Goal: Transaction & Acquisition: Purchase product/service

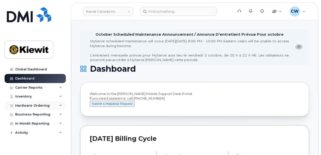
click at [31, 104] on div "Hardware Ordering" at bounding box center [32, 106] width 34 height 4
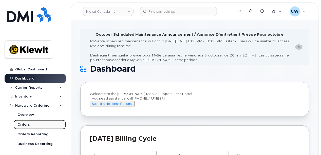
click at [25, 125] on div "Orders" at bounding box center [23, 124] width 12 height 5
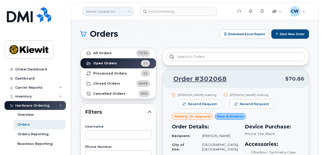
click at [103, 12] on link "Kiewit Canada Inc" at bounding box center [108, 11] width 51 height 9
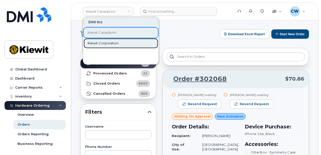
click at [100, 43] on span "Kiewit Corporation" at bounding box center [103, 43] width 31 height 5
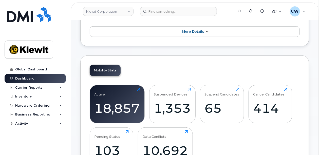
scroll to position [101, 0]
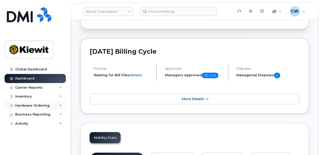
click at [33, 106] on div "Hardware Ordering" at bounding box center [32, 106] width 34 height 4
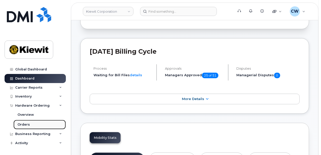
click at [23, 125] on div "Orders" at bounding box center [23, 124] width 12 height 5
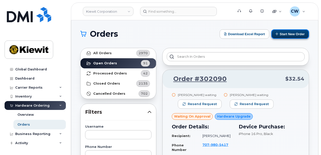
click at [293, 35] on button "Start New Order" at bounding box center [290, 33] width 38 height 9
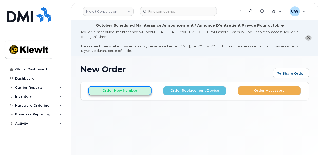
click at [116, 90] on button "Order New Number" at bounding box center [119, 90] width 63 height 9
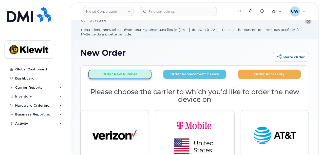
scroll to position [34, 0]
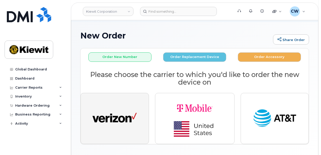
click at [109, 114] on img "button" at bounding box center [115, 118] width 44 height 23
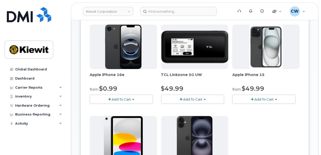
scroll to position [101, 0]
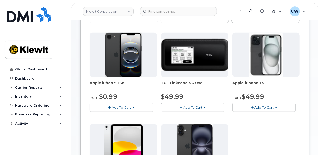
click at [109, 106] on span "button" at bounding box center [109, 107] width 3 height 3
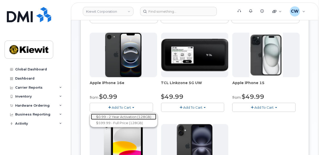
click at [115, 115] on link "$0.99 - 2 Year Activation (128GB)" at bounding box center [123, 117] width 65 height 6
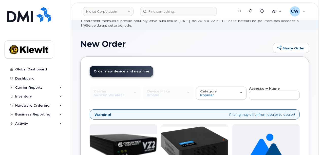
scroll to position [34, 0]
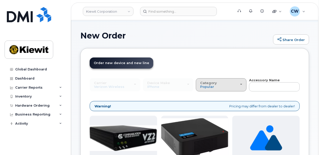
click at [233, 87] on div "Category Popular" at bounding box center [221, 85] width 42 height 8
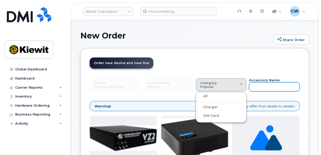
click at [261, 88] on input "text" at bounding box center [274, 86] width 51 height 9
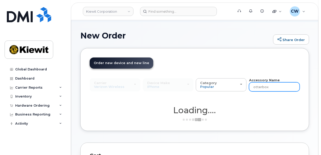
type input "otterbox"
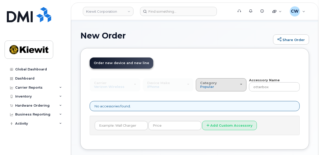
click at [230, 84] on div "Category Popular" at bounding box center [221, 85] width 42 height 8
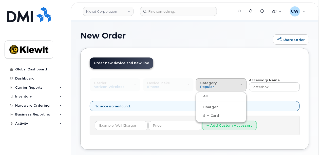
click at [217, 97] on div "All" at bounding box center [221, 96] width 48 height 6
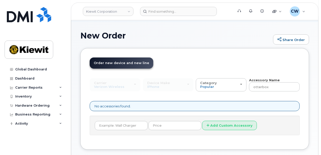
click at [173, 98] on div "Carrier Verizon Wireless T-Mobile AT&T Wireless Verizon Wireless T-Mobile AT&T …" at bounding box center [195, 107] width 210 height 58
click at [226, 89] on button "Category Popular" at bounding box center [221, 84] width 51 height 13
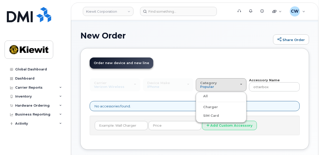
click at [201, 95] on label "All" at bounding box center [202, 96] width 11 height 6
click at [0, 0] on input "All" at bounding box center [0, 0] width 0 height 0
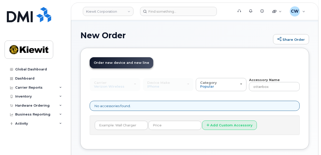
scroll to position [68, 0]
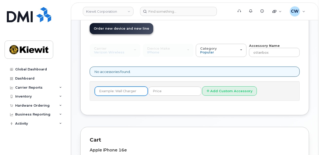
click at [135, 89] on input "text" at bounding box center [121, 91] width 53 height 9
type input "otterbox"
click at [202, 86] on button "Add Custom Accessory" at bounding box center [229, 90] width 55 height 9
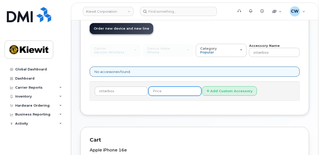
scroll to position [1, 0]
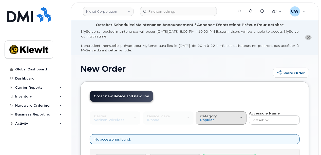
click at [206, 115] on span "Category" at bounding box center [208, 116] width 17 height 4
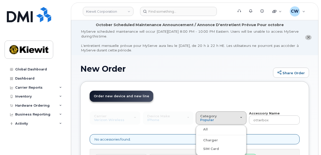
click at [201, 130] on label "All" at bounding box center [202, 129] width 11 height 6
click at [0, 0] on input "All" at bounding box center [0, 0] width 0 height 0
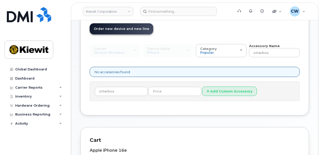
scroll to position [68, 0]
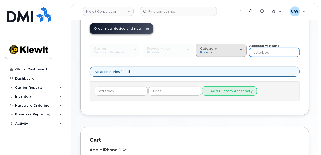
drag, startPoint x: 272, startPoint y: 52, endPoint x: 230, endPoint y: 52, distance: 41.8
click at [230, 52] on div "Carrier Verizon Wireless T-Mobile AT&T Wireless Verizon Wireless T-Mobile AT&T …" at bounding box center [195, 50] width 210 height 14
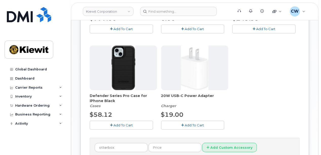
scroll to position [203, 0]
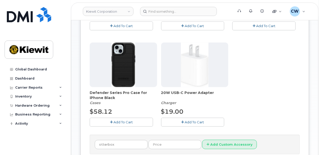
click at [117, 120] on span "Add To Cart" at bounding box center [123, 122] width 19 height 4
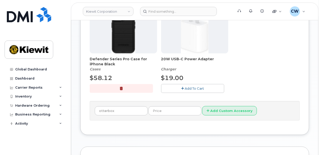
scroll to position [237, 0]
click at [191, 86] on span "Add To Cart" at bounding box center [194, 88] width 19 height 4
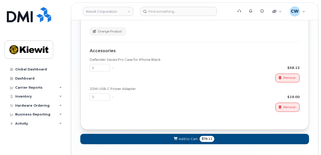
scroll to position [433, 0]
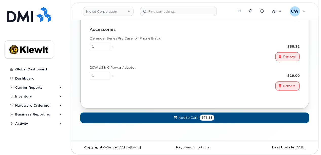
click at [181, 116] on span "Add to Cart" at bounding box center [188, 118] width 19 height 5
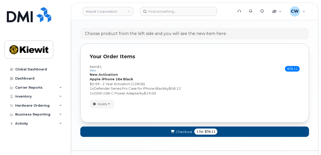
scroll to position [332, 0]
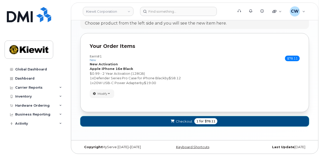
click at [181, 119] on span "Checkout" at bounding box center [184, 121] width 16 height 5
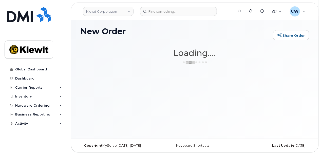
scroll to position [38, 0]
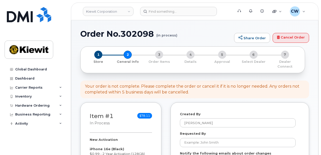
select select
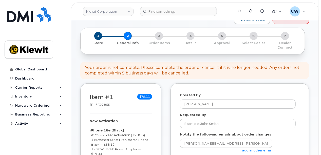
scroll to position [67, 0]
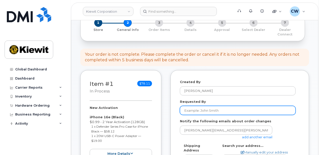
click at [191, 106] on input "Requested By" at bounding box center [238, 110] width 116 height 9
paste input "Eric.Roumph"
type input "Eric.Roumph"
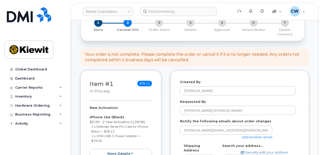
click at [255, 135] on link "add another email" at bounding box center [257, 137] width 30 height 4
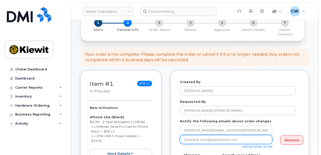
scroll to position [101, 0]
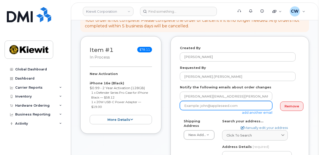
click at [190, 101] on input "email" at bounding box center [226, 105] width 93 height 9
paste input "Kayla.Arrington"
type input "Kayla.Arrington@kiewit.com"
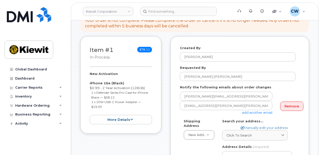
click at [244, 133] on link "Click to search" at bounding box center [255, 135] width 66 height 10
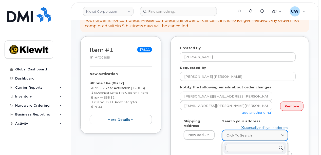
paste input "118 Caddo Dr, Abilene, TX 79602"
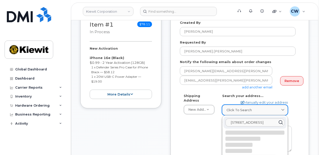
scroll to position [135, 0]
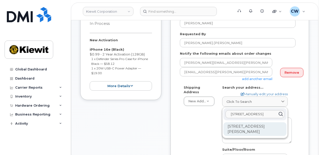
type input "118 Caddo Dr, Abilene, TX 79602"
click at [240, 126] on div "118 Caddo Dr Abilene TX 79602-8035" at bounding box center [255, 129] width 63 height 14
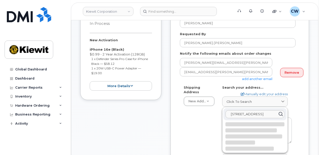
select select
type textarea "118 Caddo Dr ABILENE TX 79602-8035 UNITED STATES"
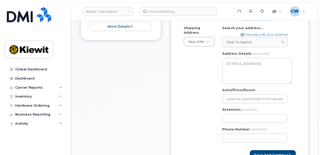
scroll to position [203, 0]
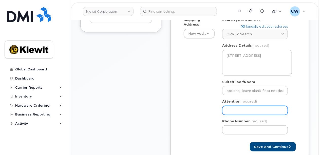
click at [231, 106] on input "Attention (required)" at bounding box center [255, 110] width 66 height 9
select select
type input "E"
select select
type input "Er"
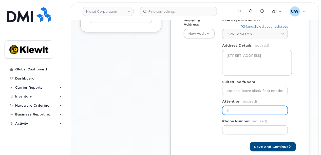
select select
type input "Eri"
select select
type input "Eric"
select select
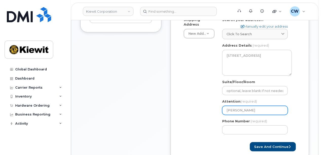
type input "Eric R"
select select
type input "Eric Ro"
select select
type input "Eric Rou"
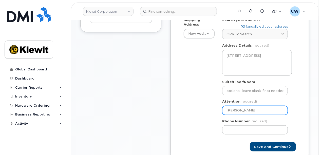
select select
type input "Eric Roum"
select select
type input "Eric Roump"
select select
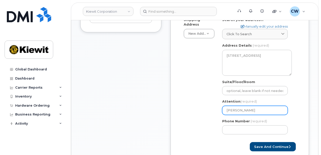
type input "Eric Roumph"
select select
type input "Eric Roumph a"
select select
type input "Eric Roumph an"
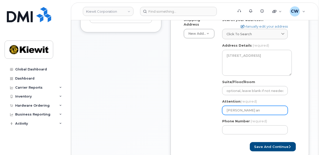
select select
type input "Eric Roumph and"
select select
type input "Eric Roumph and A"
select select
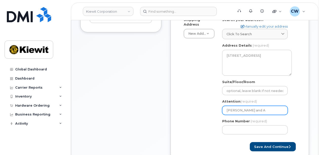
type input "Eric Roumph and Aa"
select select
type input "Eric Roumph and Aam"
select select
type input "Eric Roumph and Aami"
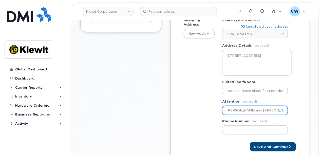
select select
type input "Eric Roumph and Aamir"
select select
type input "Eric Roumph and Aamir B"
select select
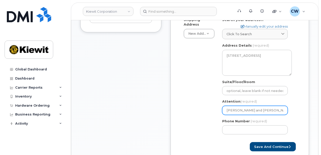
type input "Eric Roumph and Aamir Bu"
select select
type input "Eric Roumph and Aamir But"
select select
type input "[PERSON_NAME] and [PERSON_NAME]"
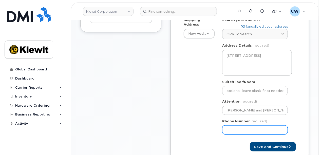
click at [231, 125] on input "Phone Number" at bounding box center [255, 129] width 66 height 9
paste input "4697316374"
select select
type input "4697316374"
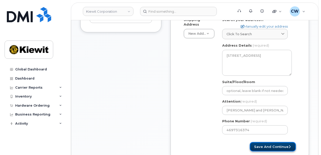
click at [265, 142] on button "Save and Continue" at bounding box center [273, 146] width 46 height 9
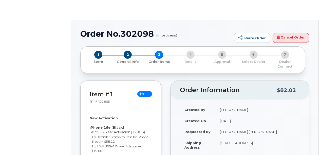
select select
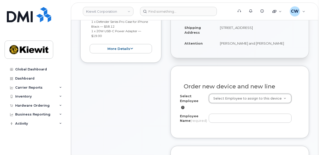
scroll to position [169, 0]
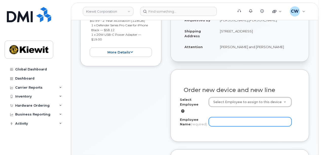
click at [214, 117] on input "Employee Name (required)" at bounding box center [250, 121] width 83 height 9
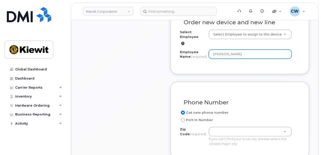
scroll to position [270, 0]
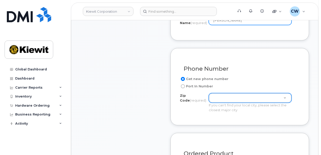
type input "[PERSON_NAME]"
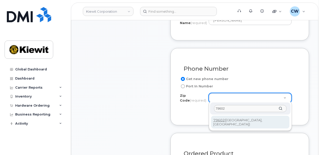
type input "79602"
type input "79602 ([GEOGRAPHIC_DATA], [GEOGRAPHIC_DATA])"
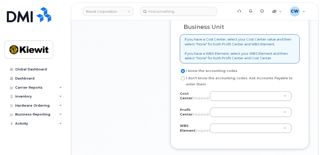
scroll to position [473, 0]
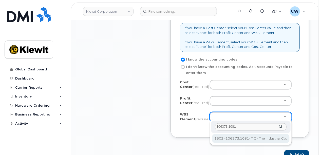
type input "106373.1081"
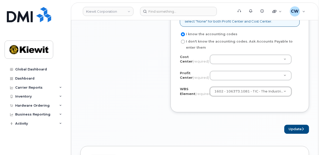
scroll to position [507, 0]
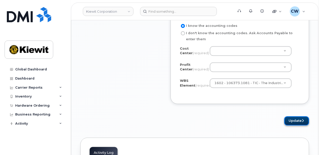
click at [291, 118] on button "Update" at bounding box center [296, 120] width 25 height 9
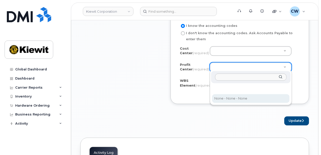
select select "None"
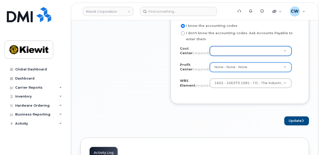
scroll to position [473, 0]
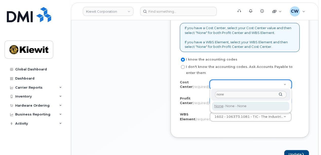
type input "none"
type input "None"
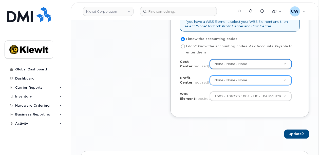
scroll to position [507, 0]
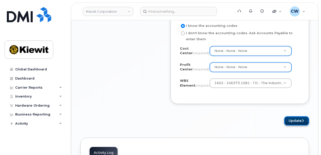
click at [288, 119] on button "Update" at bounding box center [296, 120] width 25 height 9
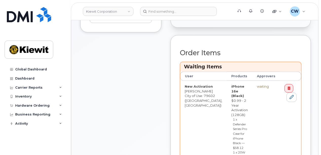
scroll to position [270, 0]
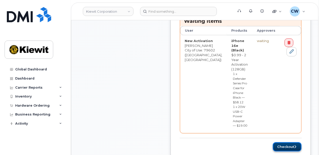
click at [284, 142] on button "Checkout" at bounding box center [287, 146] width 29 height 9
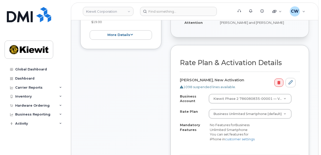
scroll to position [203, 0]
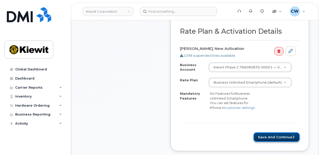
click at [266, 137] on button "Save and Continue" at bounding box center [277, 137] width 46 height 9
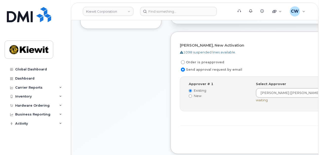
scroll to position [203, 0]
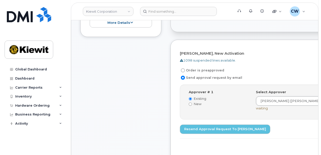
scroll to position [203, 0]
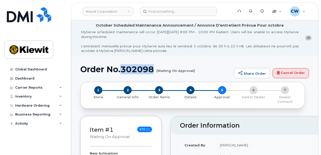
drag, startPoint x: 155, startPoint y: 67, endPoint x: 123, endPoint y: 66, distance: 31.7
click at [123, 66] on h1 "Order No.302098 (Waiting On Approval)" at bounding box center [155, 69] width 151 height 9
copy h1 "302098"
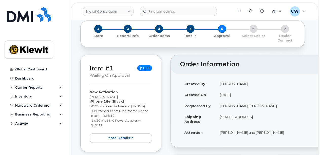
scroll to position [67, 0]
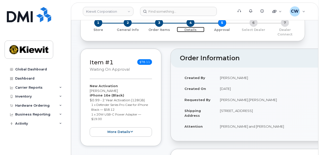
click at [189, 26] on span "4" at bounding box center [191, 23] width 8 height 8
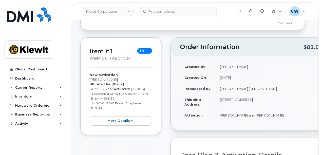
scroll to position [67, 0]
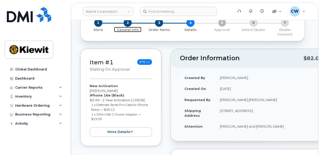
click at [128, 24] on span "2" at bounding box center [128, 23] width 8 height 8
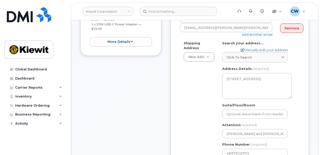
scroll to position [203, 0]
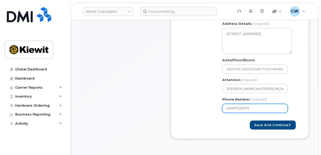
drag, startPoint x: 247, startPoint y: 102, endPoint x: 213, endPoint y: 99, distance: 34.8
click at [213, 99] on div "Shipping Address New Address New Address 118 Caddo Dr TX Abilene Search your ad…" at bounding box center [238, 56] width 116 height 121
select select
type input "877"
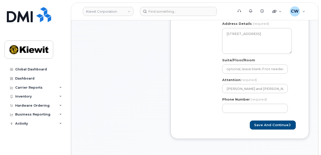
click at [213, 99] on div "Shipping Address New Address New Address 118 Caddo Dr TX Abilene Search your ad…" at bounding box center [238, 56] width 116 height 121
click at [268, 121] on button "Save and Continue" at bounding box center [273, 125] width 46 height 9
click at [243, 104] on input "Phone Number" at bounding box center [255, 108] width 66 height 9
click at [236, 104] on input "Phone Number" at bounding box center [255, 108] width 66 height 9
type input "877727707"
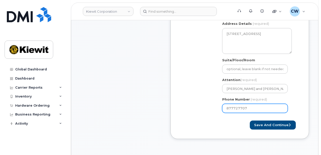
select select
type input "8777727707"
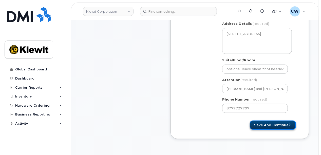
click at [261, 121] on button "Save and Continue" at bounding box center [273, 125] width 46 height 9
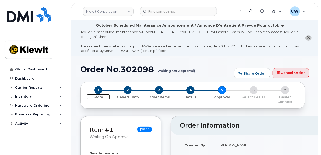
click at [100, 91] on span "1" at bounding box center [98, 90] width 8 height 8
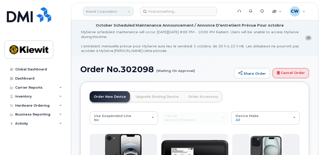
click at [106, 11] on link "Kiewit Corporation" at bounding box center [108, 11] width 51 height 9
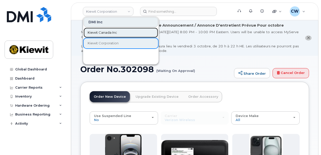
click at [99, 33] on span "Kiewit Canada Inc" at bounding box center [102, 32] width 29 height 5
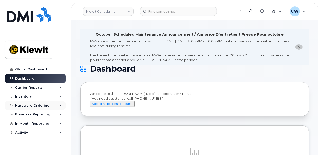
click at [36, 104] on div "Hardware Ordering" at bounding box center [32, 106] width 34 height 4
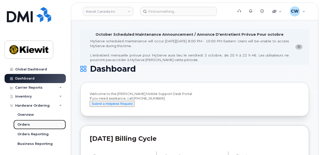
click at [21, 125] on div "Orders" at bounding box center [23, 124] width 12 height 5
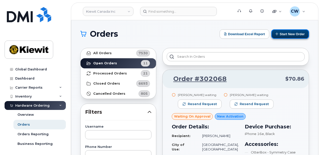
click at [283, 33] on button "Start New Order" at bounding box center [290, 33] width 38 height 9
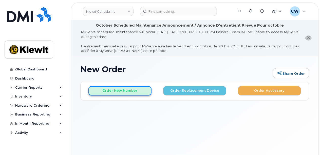
click at [108, 90] on button "Order New Number" at bounding box center [119, 90] width 63 height 9
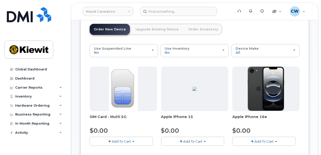
scroll to position [67, 0]
click at [252, 140] on span "button" at bounding box center [252, 141] width 3 height 3
click at [253, 148] on link "$0.00 - 3 Year Activation (128GB)" at bounding box center [266, 151] width 65 height 6
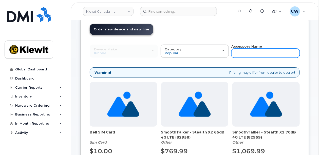
click at [246, 55] on input "text" at bounding box center [265, 53] width 68 height 9
type input "otterbox"
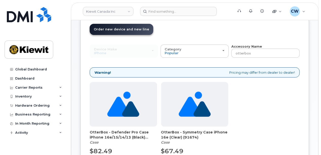
scroll to position [101, 0]
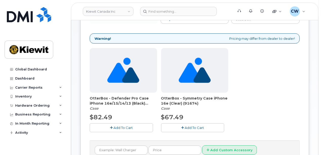
click at [182, 126] on icon "button" at bounding box center [182, 127] width 3 height 3
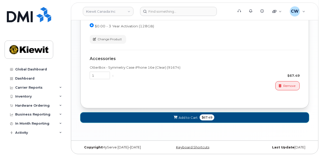
click at [191, 115] on span "Add to Cart" at bounding box center [188, 117] width 19 height 5
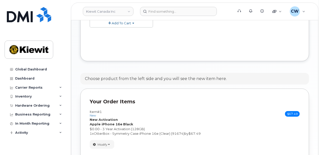
scroll to position [307, 0]
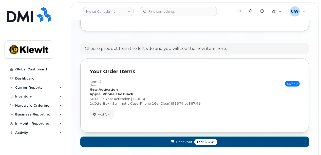
click at [190, 140] on span "Checkout" at bounding box center [184, 142] width 16 height 5
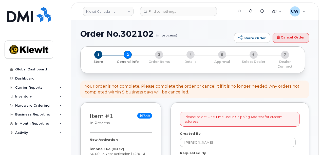
select select
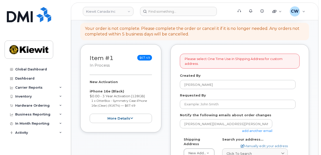
scroll to position [101, 0]
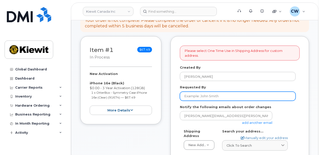
click at [199, 92] on input "Requested By" at bounding box center [238, 96] width 116 height 9
paste input "Daman.[PERSON_NAME]"
type input "[PERSON_NAME]"
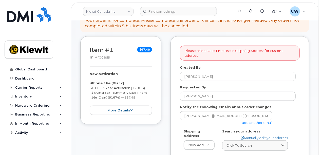
click at [253, 121] on link "add another email" at bounding box center [257, 123] width 30 height 4
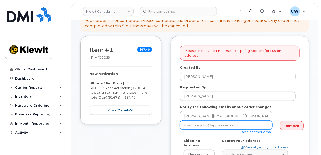
click at [202, 122] on input "email" at bounding box center [226, 125] width 93 height 9
paste input "[PERSON_NAME].[PERSON_NAME]"
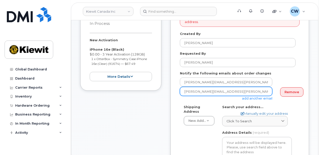
type input "[PERSON_NAME][EMAIL_ADDRESS][PERSON_NAME][PERSON_NAME][DOMAIN_NAME]"
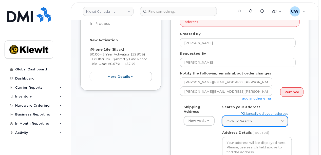
click at [249, 119] on span "Click to search" at bounding box center [239, 121] width 25 height 5
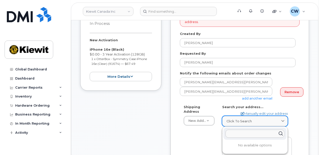
paste input "Attention To: [PERSON_NAME] [STREET_ADDRESS]"
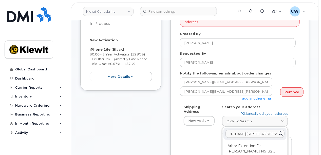
scroll to position [0, 0]
click at [242, 119] on span "Click to search" at bounding box center [239, 121] width 25 height 5
drag, startPoint x: 269, startPoint y: 129, endPoint x: 202, endPoint y: 131, distance: 67.4
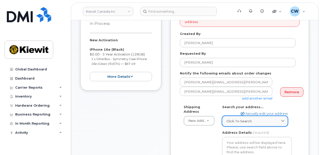
click at [264, 119] on div "Click to search" at bounding box center [255, 121] width 57 height 5
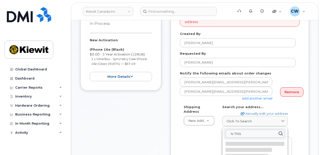
drag, startPoint x: 259, startPoint y: 128, endPoint x: 214, endPoint y: 130, distance: 44.4
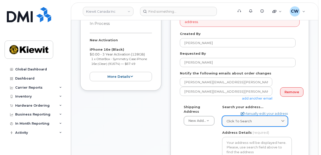
click at [249, 119] on span "Click to search" at bounding box center [239, 121] width 25 height 5
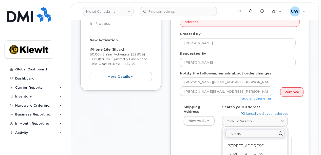
paste input "1635 Tricont Ave, Whitby, L1"
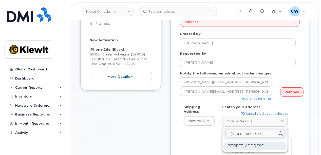
type input "1635 Tricont Ave, Whitby, L1N 7N5"
click at [242, 143] on div "1635 Tricont Ave Whitby ON L1N 7N5" at bounding box center [255, 146] width 63 height 8
select select
type textarea "1635 Tricont Ave WHITBY ON L1N 7N5 CANADA"
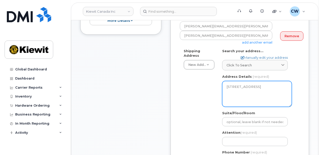
scroll to position [203, 0]
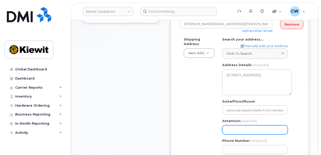
click at [237, 125] on input "Attention (required)" at bounding box center [255, 129] width 66 height 9
select select
type input "C"
select select
type input "Cr"
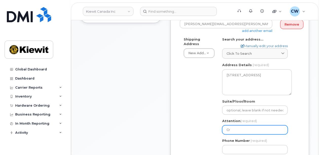
select select
type input "Cra"
select select
type input "Crai"
select select
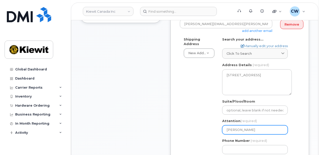
type input "Craig"
select select
type input "Craig W"
select select
type input "Craig Wi"
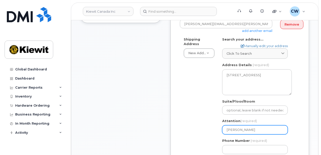
select select
type input "Craig Wil"
select select
type input "Craig Will"
select select
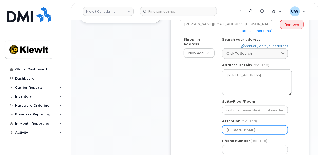
type input "Craig Willi"
select select
type input "Craig Willia"
select select
type input "Craig William"
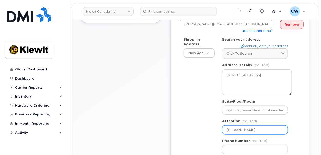
select select
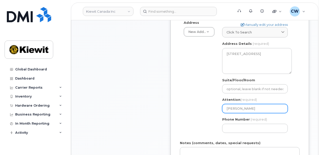
scroll to position [236, 0]
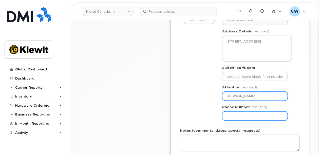
type input "[PERSON_NAME]"
click at [237, 112] on input "Phone Number" at bounding box center [255, 116] width 66 height 9
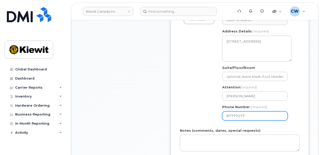
type input "877772770"
select select
type input "8777727707"
select select
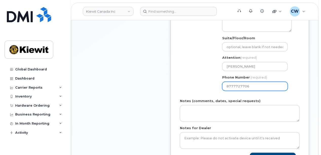
scroll to position [270, 0]
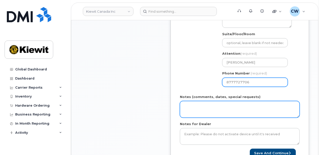
type input "8777727706"
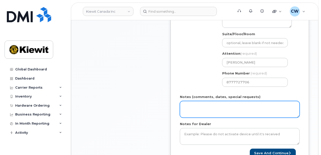
click at [202, 105] on textarea "Notes (comments, dates, special requests)" at bounding box center [240, 109] width 120 height 17
click at [203, 106] on textarea "Please ship ASAP start date:" at bounding box center [240, 109] width 120 height 17
paste textarea "2025-10-13"
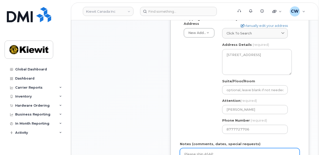
scroll to position [203, 0]
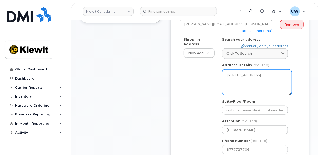
click at [232, 82] on textarea "1635 Tricont Ave WHITBY ON L1N 7N5 CANADA" at bounding box center [257, 82] width 70 height 26
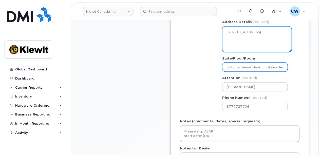
scroll to position [270, 0]
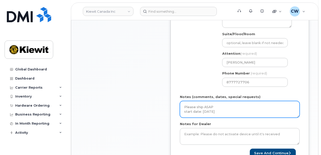
click at [223, 106] on textarea "Please ship ASAP start date: 2025-10-13" at bounding box center [240, 109] width 120 height 17
click at [210, 111] on textarea "Please ship ASAP start date: 2025-10-13 area code:" at bounding box center [240, 109] width 120 height 17
type textarea "Please ship ASAP start date: [DATE] area code: 289"
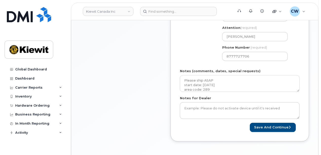
scroll to position [304, 0]
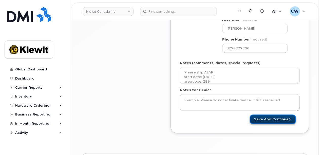
click at [269, 115] on button "Save and Continue" at bounding box center [273, 119] width 46 height 9
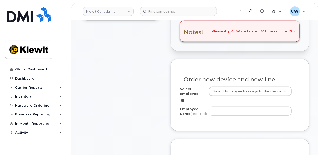
scroll to position [236, 0]
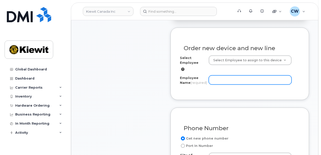
click at [214, 76] on input "Employee Name (required)" at bounding box center [250, 80] width 83 height 9
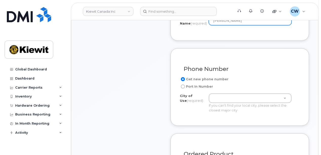
scroll to position [304, 0]
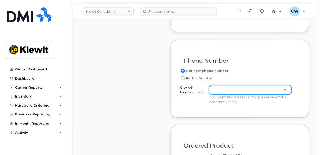
type input "[PERSON_NAME]"
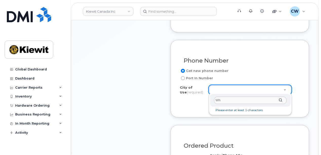
type input "W"
type input "b"
click at [225, 101] on input "text" at bounding box center [250, 100] width 72 height 7
type input "oshawa"
type input "4576"
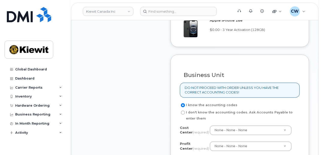
scroll to position [473, 0]
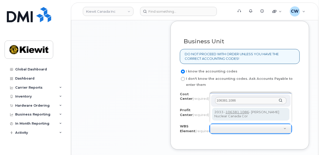
type input "106381.1086"
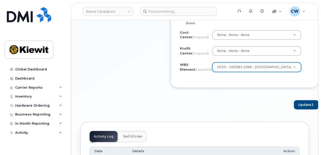
scroll to position [541, 0]
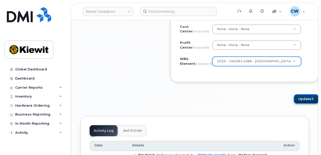
click at [294, 96] on button "Update" at bounding box center [306, 98] width 25 height 9
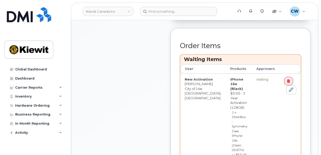
scroll to position [270, 0]
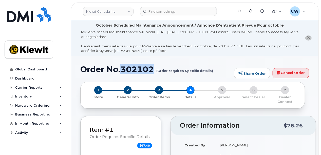
drag, startPoint x: 154, startPoint y: 70, endPoint x: 122, endPoint y: 69, distance: 31.9
click at [122, 69] on h1 "Order No.302102 (Order requires Specific details)" at bounding box center [155, 69] width 151 height 9
copy h1 "302102"
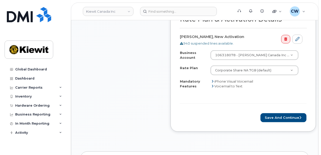
scroll to position [338, 0]
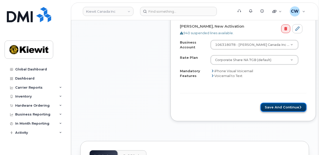
click at [276, 103] on button "Save and Continue" at bounding box center [284, 107] width 46 height 9
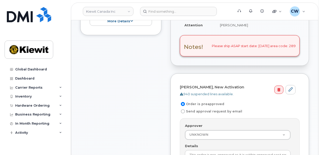
scroll to position [203, 0]
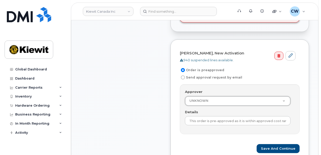
click at [183, 76] on input "Send approval request by email" at bounding box center [183, 78] width 4 height 4
radio input "true"
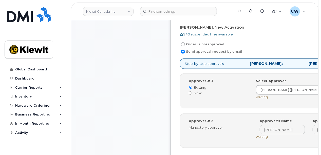
scroll to position [304, 0]
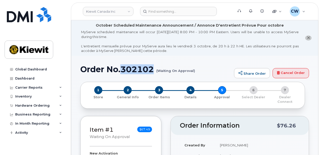
drag, startPoint x: 155, startPoint y: 70, endPoint x: 122, endPoint y: 70, distance: 32.9
click at [122, 70] on h1 "Order No.302102 (Waiting On Approval)" at bounding box center [155, 69] width 151 height 9
copy h1 "302102"
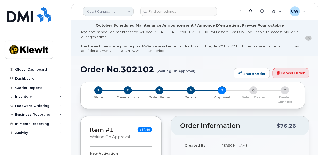
click at [118, 13] on link "Kiewit Canada Inc" at bounding box center [108, 11] width 51 height 9
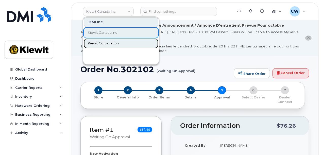
click at [107, 41] on span "Kiewit Corporation" at bounding box center [103, 43] width 31 height 5
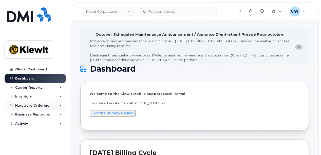
click at [35, 104] on div "Hardware Ordering" at bounding box center [32, 106] width 34 height 4
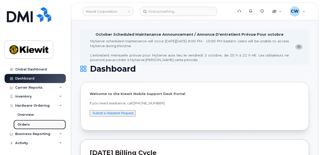
click at [24, 125] on div "Orders" at bounding box center [23, 124] width 12 height 5
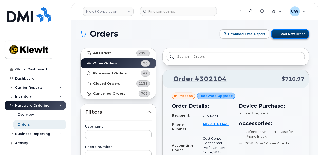
click at [291, 34] on button "Start New Order" at bounding box center [290, 33] width 38 height 9
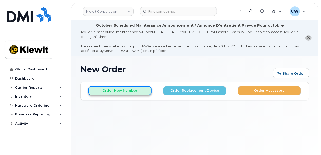
click at [114, 92] on button "Order New Number" at bounding box center [119, 90] width 63 height 9
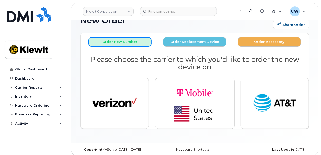
scroll to position [52, 0]
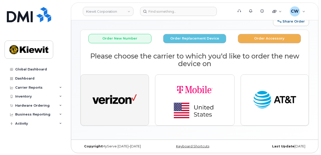
click at [114, 96] on img "button" at bounding box center [115, 100] width 44 height 23
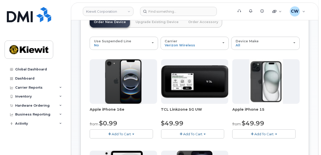
scroll to position [86, 0]
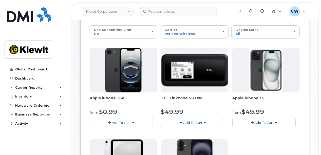
click at [121, 121] on span "Add To Cart" at bounding box center [121, 123] width 19 height 4
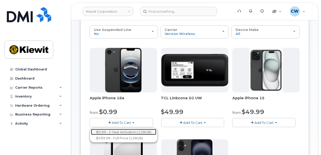
click at [118, 132] on link "$0.99 - 2 Year Activation (128GB)" at bounding box center [123, 132] width 65 height 6
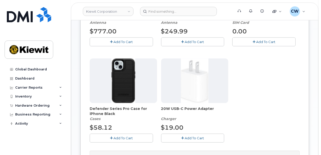
scroll to position [188, 0]
click at [122, 136] on span "Add To Cart" at bounding box center [123, 138] width 19 height 4
click at [179, 137] on button "Add To Cart" at bounding box center [192, 138] width 63 height 9
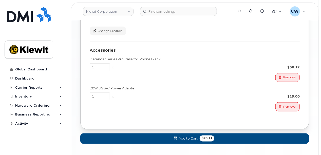
scroll to position [433, 0]
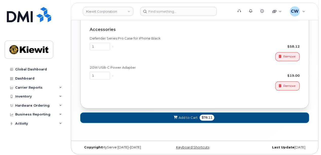
click at [190, 117] on span "Add to Cart" at bounding box center [188, 118] width 19 height 5
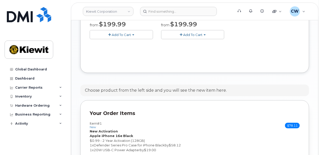
scroll to position [307, 0]
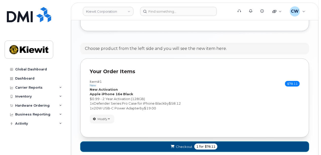
click at [176, 145] on span "Checkout" at bounding box center [184, 146] width 16 height 5
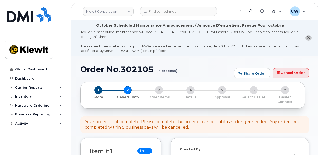
select select
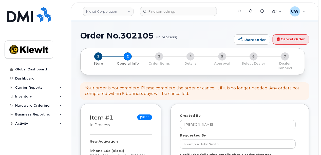
scroll to position [67, 0]
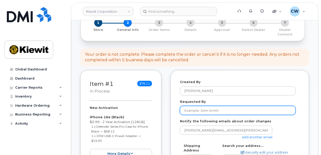
click at [203, 106] on input "Requested By" at bounding box center [238, 110] width 116 height 9
paste input "[PERSON_NAME].[PERSON_NAME]"
type input "[PERSON_NAME]"
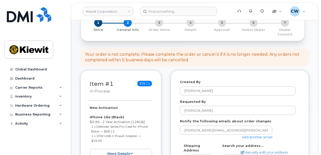
click at [247, 135] on link "add another email" at bounding box center [257, 137] width 30 height 4
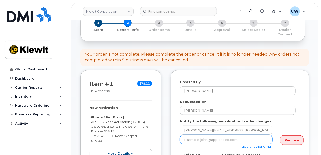
click at [203, 137] on input "email" at bounding box center [226, 139] width 93 height 9
paste input "[PERSON_NAME].[PERSON_NAME]"
type input "[PERSON_NAME][EMAIL_ADDRESS][PERSON_NAME][PERSON_NAME][DOMAIN_NAME]"
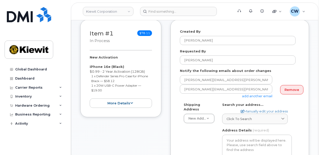
scroll to position [135, 0]
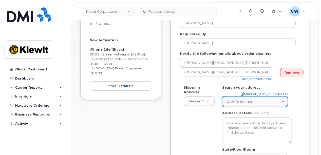
click at [236, 99] on span "Click to search" at bounding box center [239, 101] width 25 height 5
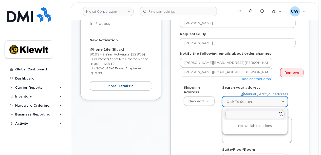
paste input "[STREET_ADDRESS]"
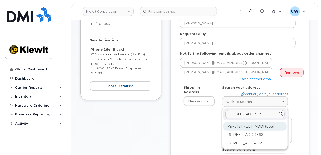
type input "[STREET_ADDRESS]"
click at [239, 126] on div "Kiwit [STREET_ADDRESS]" at bounding box center [255, 126] width 63 height 8
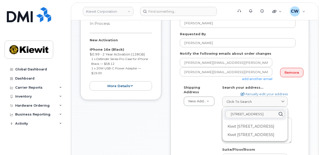
click at [215, 122] on div "Shipping Address New Address New Address [STREET_ADDRESS] AB Search your addres…" at bounding box center [238, 145] width 116 height 121
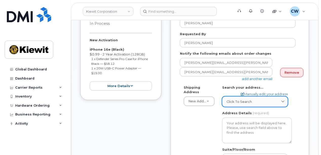
click at [251, 99] on span "Click to search" at bounding box center [239, 101] width 25 height 5
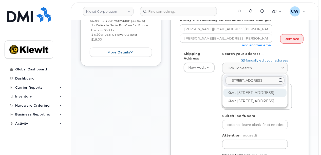
click at [239, 94] on div "Kiwit [STREET_ADDRESS]" at bounding box center [255, 93] width 63 height 8
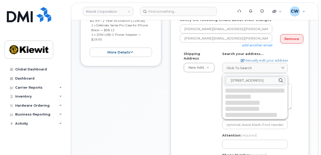
select select
type textarea "Kiwit [STREET_ADDRESS]"
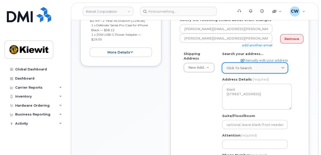
click at [248, 66] on span "Click to search" at bounding box center [239, 68] width 25 height 5
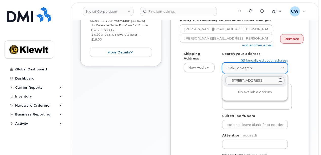
scroll to position [0, 37]
click at [262, 77] on input "[STREET_ADDRESS]" at bounding box center [255, 81] width 59 height 8
click at [83, 95] on div "Item #1 in process $78.11 New Activation iPhone 16e (Black) $0.99 - 2 Year Acti…" at bounding box center [120, 86] width 81 height 234
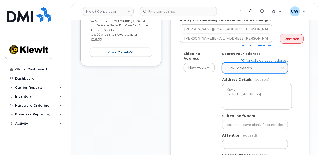
click at [264, 66] on div "Click to search" at bounding box center [255, 68] width 57 height 5
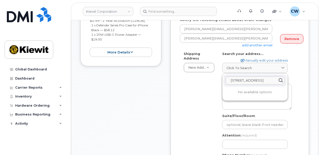
drag, startPoint x: 273, startPoint y: 75, endPoint x: 214, endPoint y: 78, distance: 58.4
click at [214, 78] on div "Shipping Address New Address New Address [STREET_ADDRESS] [GEOGRAPHIC_DATA] [GE…" at bounding box center [238, 111] width 116 height 121
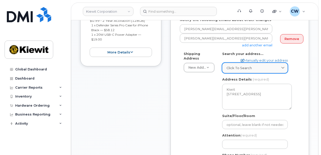
click at [250, 66] on span "Click to search" at bounding box center [239, 68] width 25 height 5
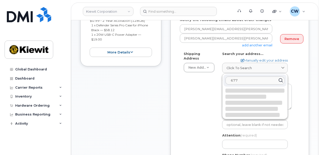
drag, startPoint x: 257, startPoint y: 77, endPoint x: 219, endPoint y: 75, distance: 37.5
click at [219, 75] on div "NJ Woodcliff Lake Search your address... Manually edit your address Click to se…" at bounding box center [256, 111] width 77 height 121
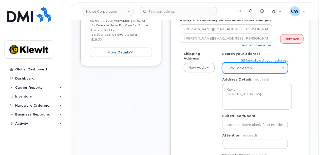
click at [247, 66] on span "Click to search" at bounding box center [239, 68] width 25 height 5
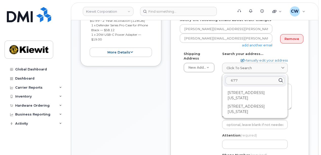
paste input "470 Chestnut Ridge Road, Woodcliff Lake, NJ 07"
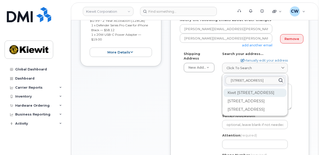
click at [243, 92] on div "Kiwit 470 Chestnut Ridge Rd Woodcliff Lake NJ 07677" at bounding box center [255, 93] width 63 height 8
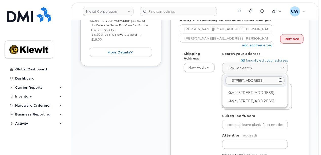
click at [211, 96] on div "Shipping Address New Address New Address 118 Caddo Dr NJ Woodcliff Lake Search …" at bounding box center [238, 111] width 116 height 121
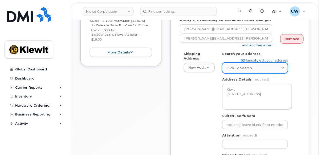
click at [244, 66] on span "Click to search" at bounding box center [239, 68] width 25 height 5
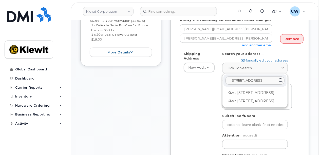
drag, startPoint x: 270, startPoint y: 75, endPoint x: 212, endPoint y: 72, distance: 57.8
click at [212, 72] on div "Shipping Address New Address New Address 118 Caddo Dr NJ Woodcliff Lake Search …" at bounding box center [238, 111] width 116 height 121
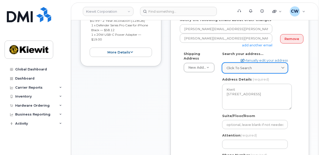
click at [263, 66] on div "Click to search" at bounding box center [255, 68] width 57 height 5
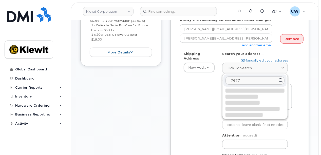
click at [244, 77] on input "7677" at bounding box center [255, 81] width 59 height 8
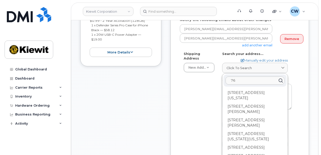
type input "7"
paste input "470 Chestnut Ridge Road, Woodcliff Lake, NJ 07677"
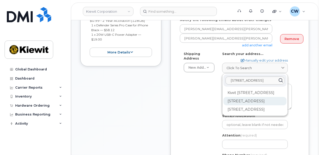
click at [242, 104] on div "470 Chestnut Ridge Rd Woodcliff Lake NJ 07677" at bounding box center [255, 101] width 63 height 8
click at [202, 105] on div "Shipping Address New Address New Address 118 Caddo Dr NJ Woodcliff Lake Search …" at bounding box center [238, 111] width 116 height 121
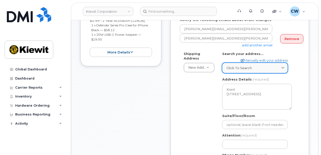
click at [238, 66] on span "Click to search" at bounding box center [239, 68] width 25 height 5
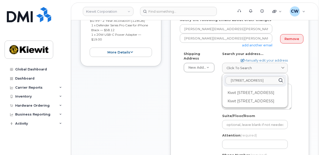
drag, startPoint x: 260, startPoint y: 75, endPoint x: 217, endPoint y: 78, distance: 42.7
click at [217, 78] on div "Shipping Address New Address New Address 118 Caddo Dr NJ Woodcliff Lake Search …" at bounding box center [238, 111] width 116 height 121
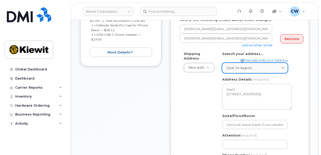
click at [257, 66] on div "Click to search" at bounding box center [255, 68] width 57 height 5
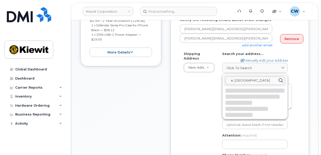
drag, startPoint x: 261, startPoint y: 75, endPoint x: 215, endPoint y: 75, distance: 45.4
click at [215, 75] on div "Shipping Address New Address New Address 118 Caddo Dr NJ Woodcliff Lake Search …" at bounding box center [238, 111] width 116 height 121
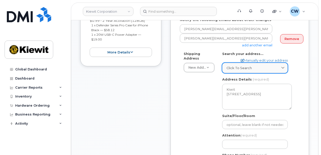
click at [243, 66] on span "Click to search" at bounding box center [239, 68] width 25 height 5
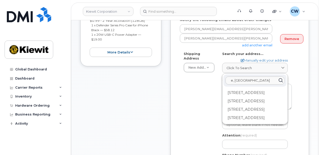
paste input "470 Chestnut Ridge Road, Woodcliff Lak"
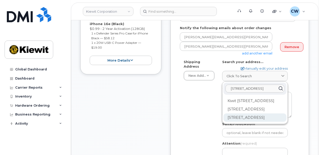
scroll to position [169, 0]
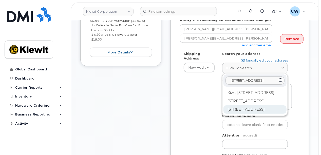
type input "470 Chestnut Ridge Road, Woodcliff Lake, NJ 07677"
click at [236, 114] on div "470 Chestnut Ridge Rd Woodcliff Lake NJ 07677-7696" at bounding box center [255, 109] width 63 height 8
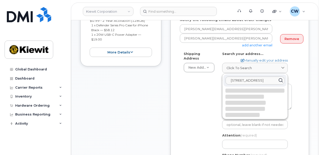
select select
type textarea "470 Chestnut Ridge Rd WOODCLIFF LAKE NJ 07677-7696 UNITED STATES"
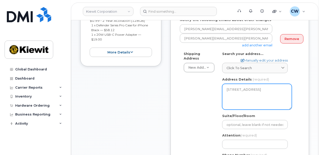
scroll to position [203, 0]
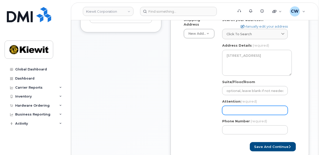
click at [234, 108] on input "Attention (required)" at bounding box center [255, 110] width 66 height 9
select select
type input "s"
select select
type input "st"
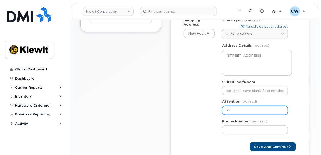
select select
type input "ste"
select select
type input "stev"
select select
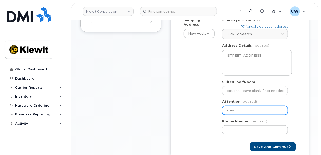
type input "steve"
select select
type input "steven"
select select
type input "steven a"
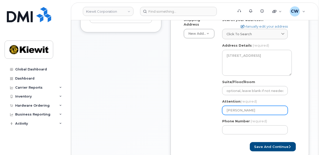
select select
type input "steven ab"
select select
type input "steven aba"
select select
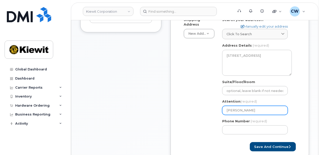
type input "steven abal"
select select
type input "steven abalo"
select select
type input "steven abalo a"
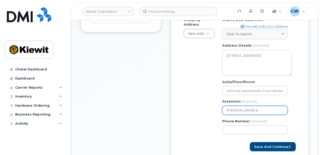
select select
type input "steven abalo an"
select select
type input "steven abalo and"
select select
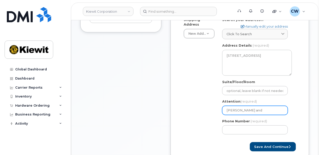
type input "steven abalo and R"
select select
type input "steven abalo and Ra"
select select
type input "steven abalo and Rav"
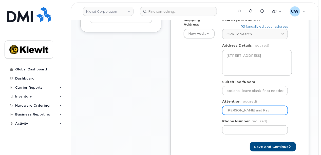
select select
type input "steven abalo and Rave"
select select
type input "steven abalo and Raven"
select select
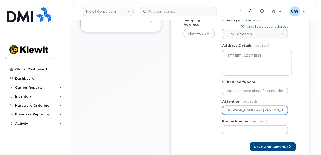
type input "steven abalo and Raven H"
select select
type input "steven abalo and Raven He"
select select
type input "steven abalo and Raven Her"
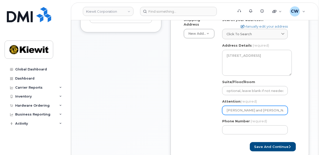
select select
type input "steven abalo and Raven Herr"
select select
type input "steven abalo and Raven Herre"
select select
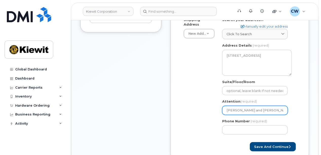
type input "steven abalo and Raven Herrer"
select select
type input "steven abalo and Raven Herrera"
select select
type input "steven abalo and Raven Herrera-"
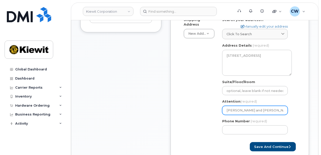
select select
type input "steven abalo and Raven Herrera-W"
select select
type input "steven abalo and Raven Herrera-Wi"
select select
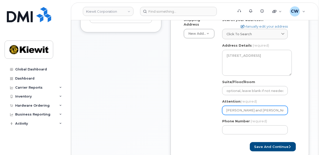
type input "steven abalo and Raven Herrera-Wil"
select select
type input "steven abalo and Raven Herrera-Will"
select select
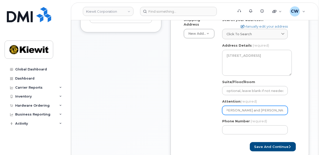
type input "steven abalo and Raven Herrera-Wil"
select select
type input "steven abalo and Raven Herrera-Wi"
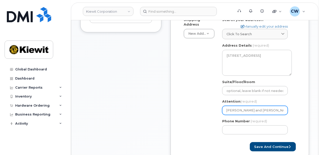
select select
type input "steven abalo and Raven Herrera-W"
select select
type input "steven abalo and Raven Herrera-"
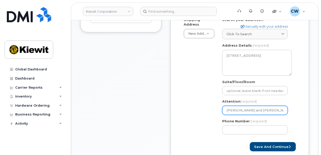
click at [255, 106] on input "steven abalo and Raven Herrera-" at bounding box center [255, 110] width 66 height 9
select select
type input "steven abalo andRaven Herrera-"
select select
type input "steven abalo anRaven Herrera-"
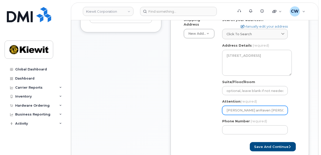
select select
type input "steven abalo aRaven Herrera-"
select select
type input "steven abalo Raven Herrera-"
select select
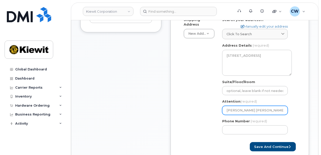
type input "steven abaloRaven Herrera-"
click at [229, 106] on input "steven abaloRaven Herrera-" at bounding box center [255, 110] width 66 height 9
select select
type input "teven abaloRaven Herrera-"
select select
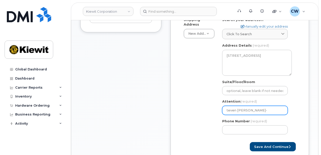
type input "Steven abaloRaven Herrera-"
select select
type input "Steven baloRaven Herrera-"
select select
type input "Steven AbaloRaven Herrera-"
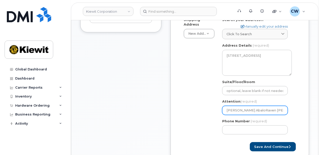
select select
type input "Steven Abalo Raven Herrera-"
click at [275, 106] on input "Steven Abalo Raven Herrera-" at bounding box center [255, 110] width 66 height 9
select select
type input "Steven Abalo Raven Herrera-W"
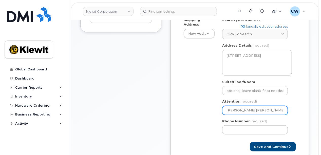
select select
type input "Steven Abalo Raven Herrera-Wi"
select select
type input "Steven Abalo Raven Herrera-Wil"
select select
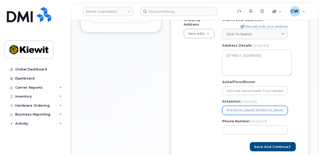
type input "Steven Abalo Raven Herrera-Will"
select select
type input "Steven Abalo Raven Herrera-Willi"
select select
type input "Steven Abalo Raven Herrera-Willia"
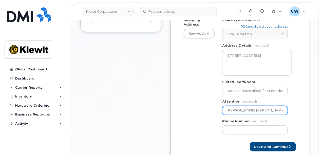
select select
type input "Steven Abalo Raven Herrera-William"
select select
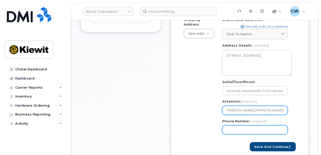
scroll to position [236, 0]
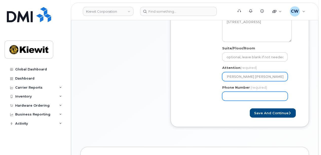
type input "[PERSON_NAME] [PERSON_NAME]"
click at [237, 92] on input "Phone Number" at bounding box center [255, 96] width 66 height 9
type input "877"
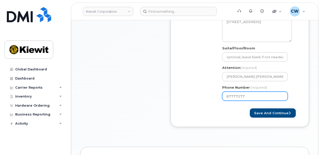
type input "877772770"
select select
type input "8777727707"
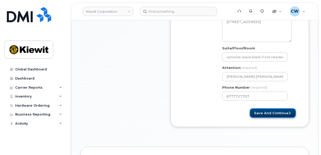
click at [263, 108] on button "Save and Continue" at bounding box center [273, 112] width 46 height 9
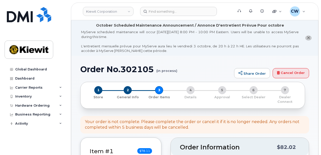
select select
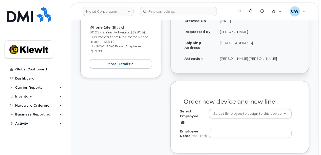
scroll to position [169, 0]
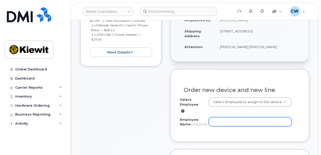
click at [218, 117] on input "Employee Name (required)" at bounding box center [250, 121] width 83 height 9
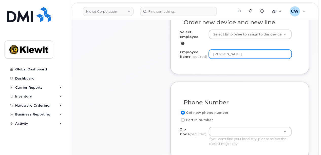
scroll to position [270, 0]
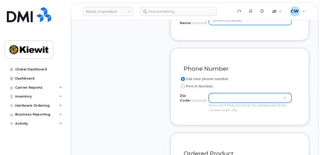
type input "[PERSON_NAME]"
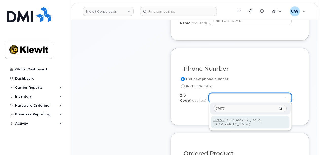
type input "07677"
type input "07677 ([GEOGRAPHIC_DATA], [GEOGRAPHIC_DATA])"
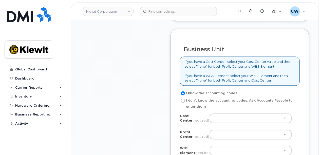
scroll to position [473, 0]
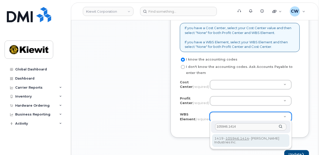
type input "105946.1414"
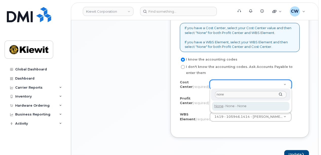
type input "none"
type input "None"
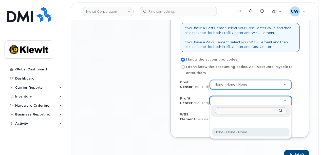
select select "None"
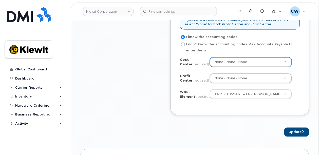
scroll to position [507, 0]
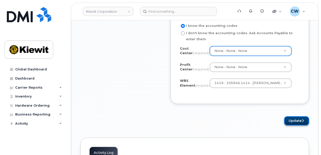
click at [296, 118] on button "Update" at bounding box center [296, 120] width 25 height 9
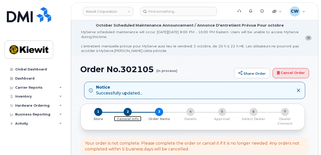
click at [128, 111] on span "2" at bounding box center [128, 112] width 8 height 8
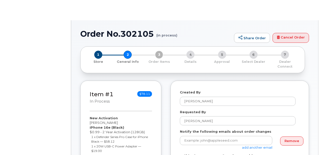
select select
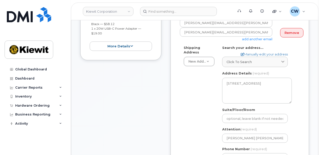
scroll to position [304, 0]
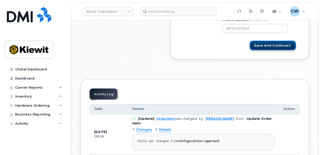
click at [264, 41] on button "Save and Continue" at bounding box center [273, 45] width 46 height 9
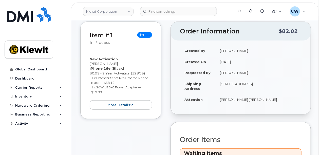
scroll to position [236, 0]
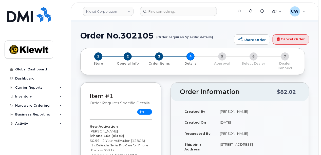
scroll to position [67, 0]
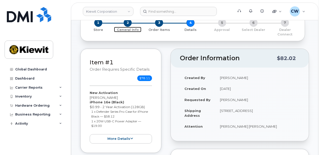
click at [126, 24] on span "2" at bounding box center [128, 23] width 8 height 8
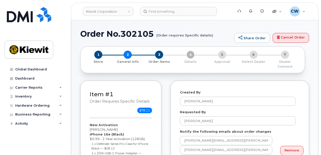
select select
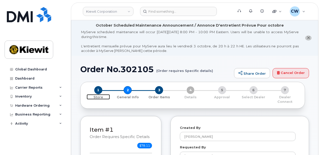
click at [100, 89] on span "1" at bounding box center [98, 90] width 8 height 8
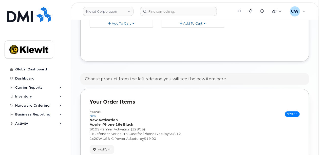
scroll to position [332, 0]
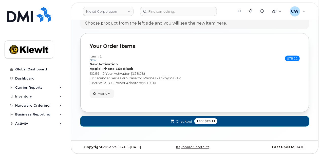
click at [185, 119] on span "Checkout" at bounding box center [184, 121] width 16 height 5
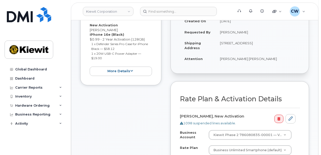
scroll to position [67, 0]
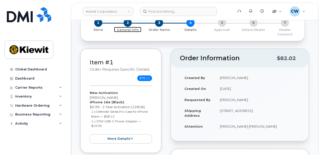
click at [126, 24] on span "2" at bounding box center [128, 23] width 8 height 8
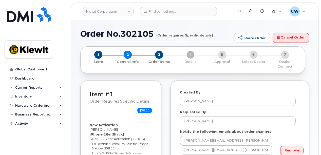
select select
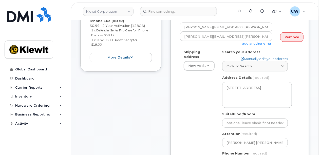
scroll to position [135, 0]
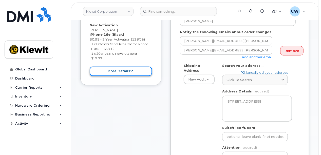
click at [141, 68] on button "more details" at bounding box center [121, 71] width 62 height 9
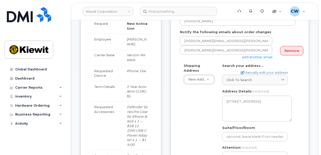
click at [164, 78] on div "Item #1 Order requires Specific details $78.11 New Activation Raven Herrera-Wil…" at bounding box center [194, 148] width 229 height 335
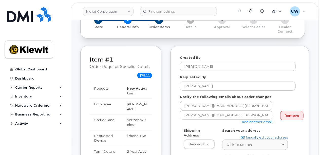
scroll to position [236, 0]
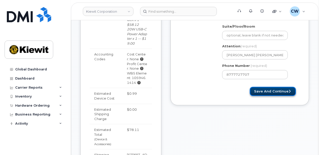
click at [260, 87] on button "Save and Continue" at bounding box center [273, 91] width 46 height 9
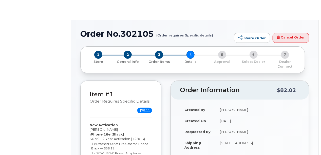
select select "Business Unlimited Smartphone"
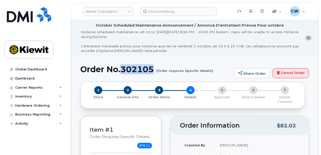
drag, startPoint x: 154, startPoint y: 68, endPoint x: 122, endPoint y: 67, distance: 32.2
click at [122, 67] on h1 "Order No.302105 (Order requires Specific details)" at bounding box center [155, 69] width 151 height 9
copy h1 "302105"
click at [205, 65] on small "(Order requires Specific details)" at bounding box center [184, 69] width 57 height 8
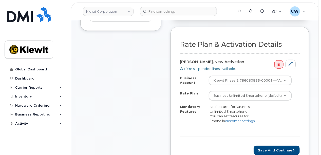
scroll to position [203, 0]
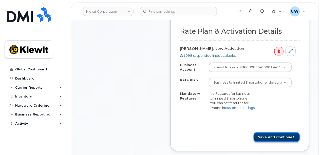
click at [270, 133] on button "Save and Continue" at bounding box center [277, 137] width 46 height 9
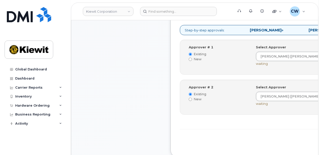
scroll to position [236, 0]
